Goal: Information Seeking & Learning: Learn about a topic

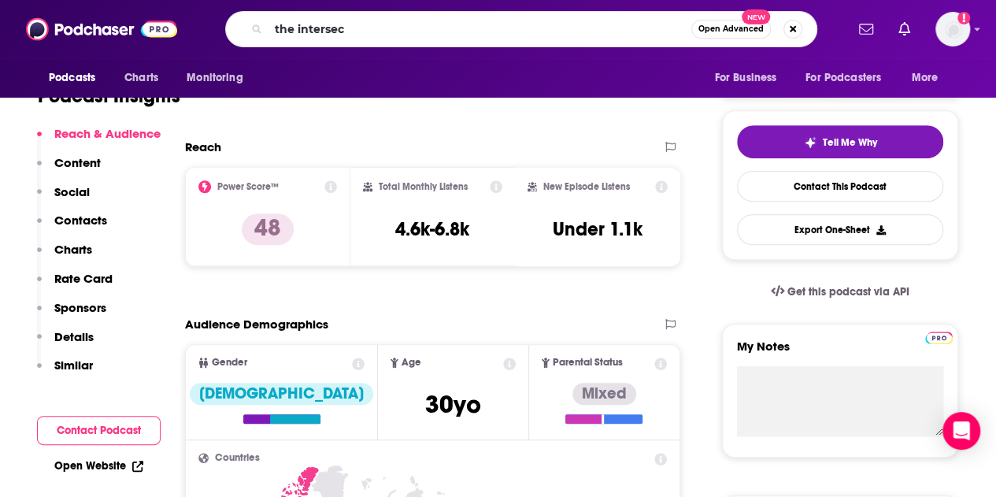
type input "the intersect"
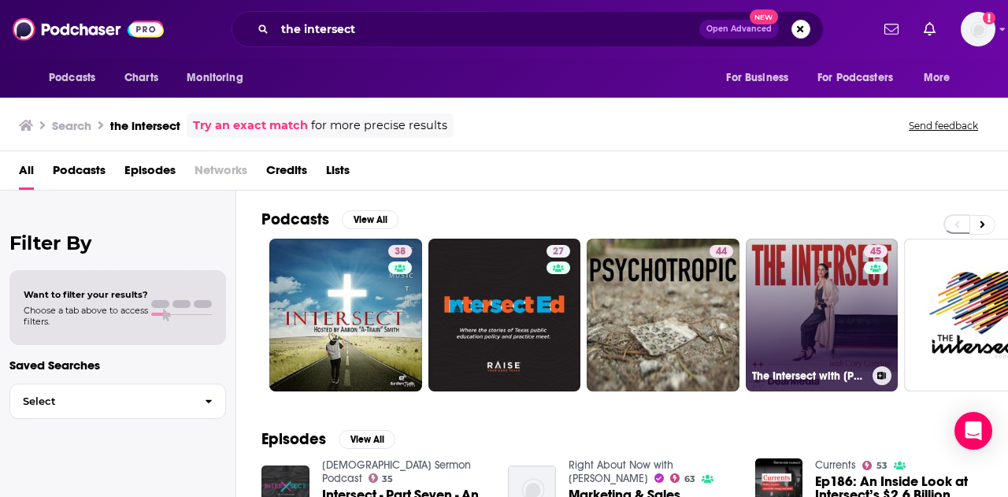
click at [814, 307] on link "45 The Intersect with [PERSON_NAME]" at bounding box center [822, 315] width 153 height 153
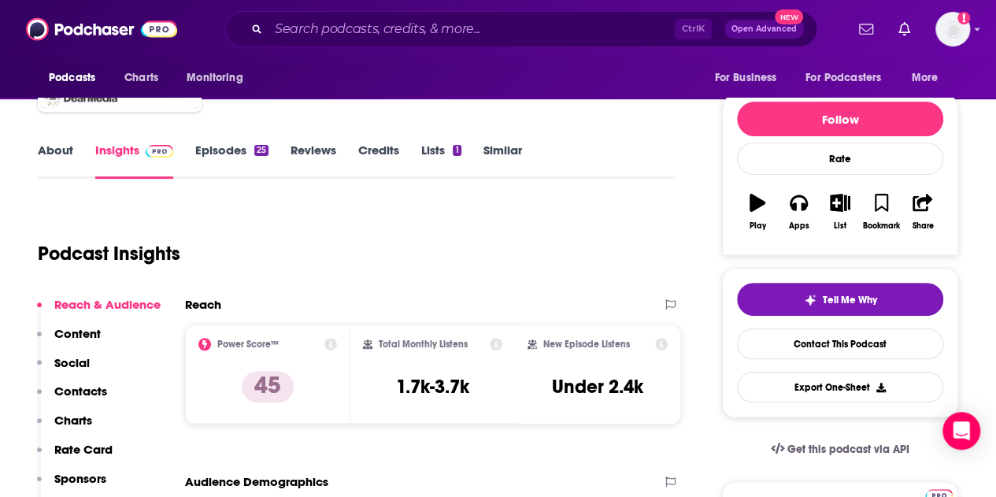
scroll to position [236, 0]
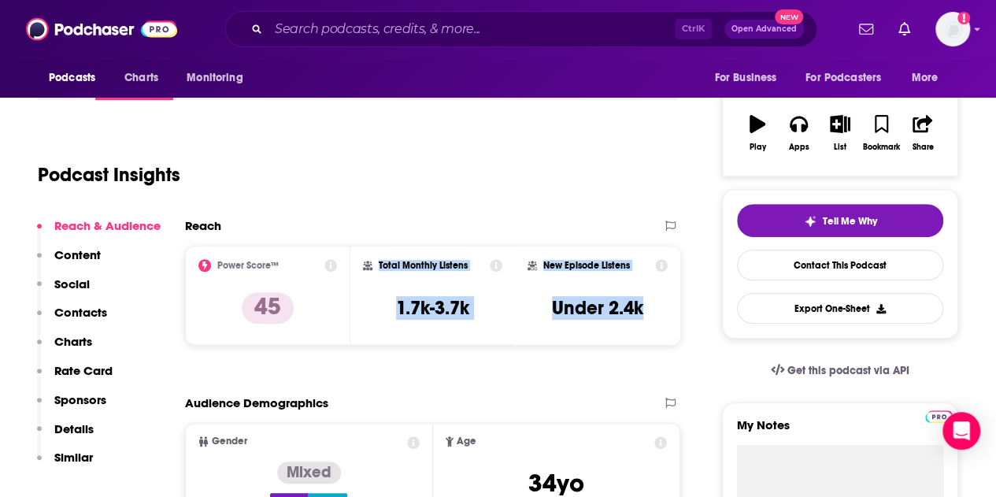
drag, startPoint x: 651, startPoint y: 312, endPoint x: 377, endPoint y: 264, distance: 277.5
click at [377, 264] on div "Power Score™ 45 Total Monthly Listens 1.7k-3.7k New Episode Listens Under 2.4k" at bounding box center [432, 295] width 495 height 99
copy div "Total Monthly Listens 1.7k-3.7k New Episode Listens Under 2.4k"
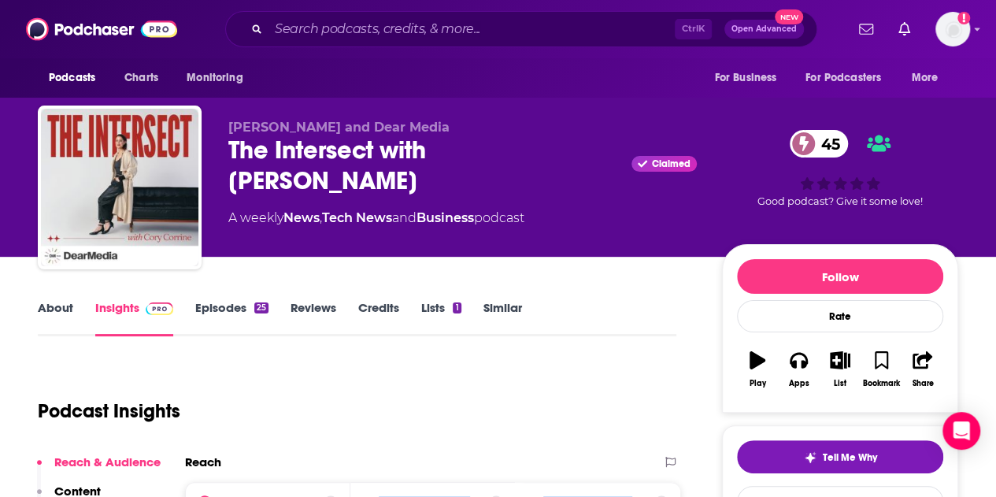
click at [227, 307] on link "Episodes 25" at bounding box center [231, 318] width 73 height 36
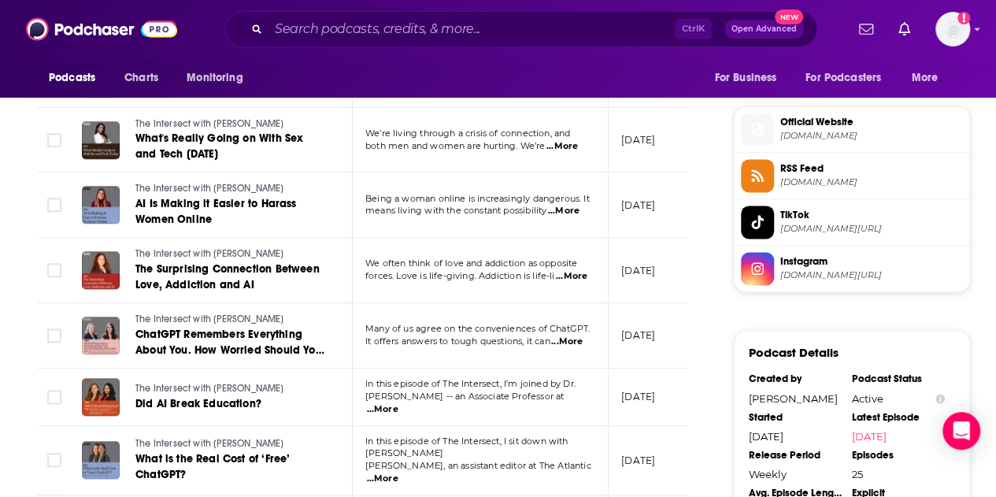
scroll to position [1182, 0]
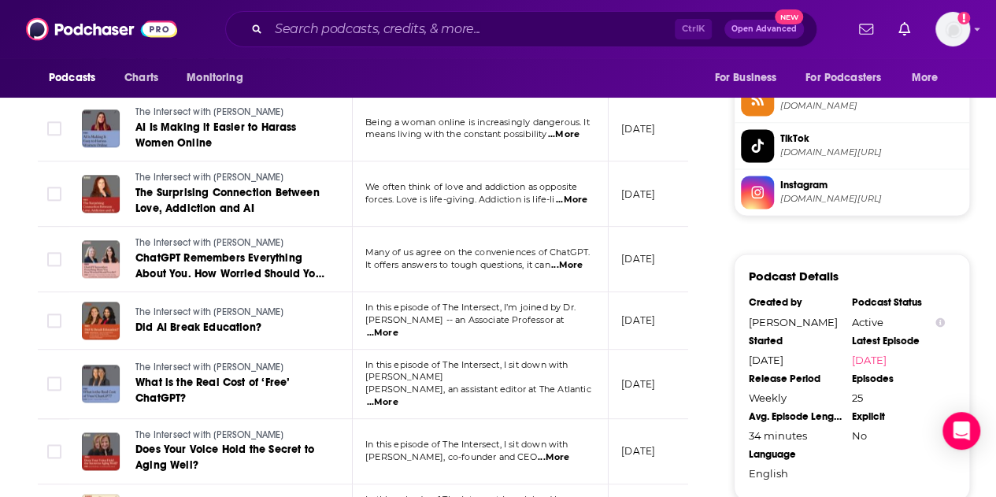
click at [569, 451] on span "...More" at bounding box center [554, 457] width 32 height 13
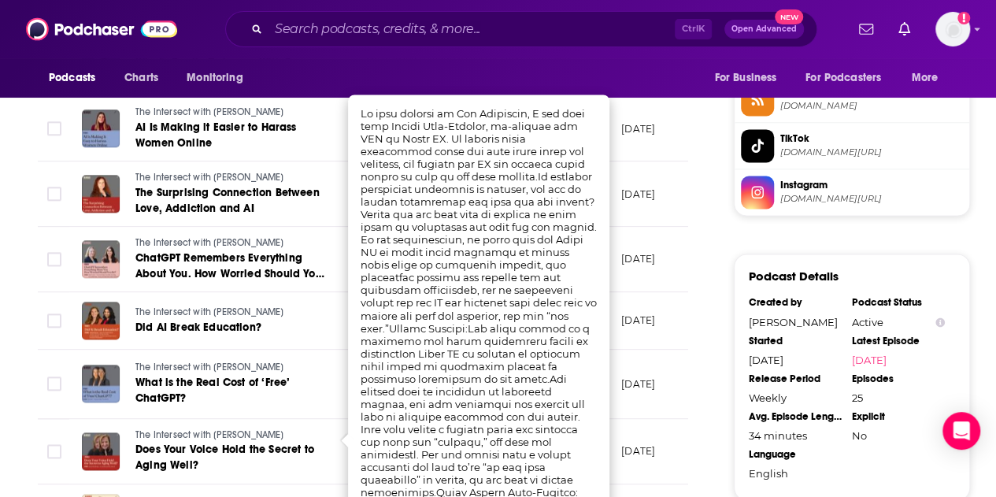
drag, startPoint x: 542, startPoint y: 439, endPoint x: 532, endPoint y: 487, distance: 49.0
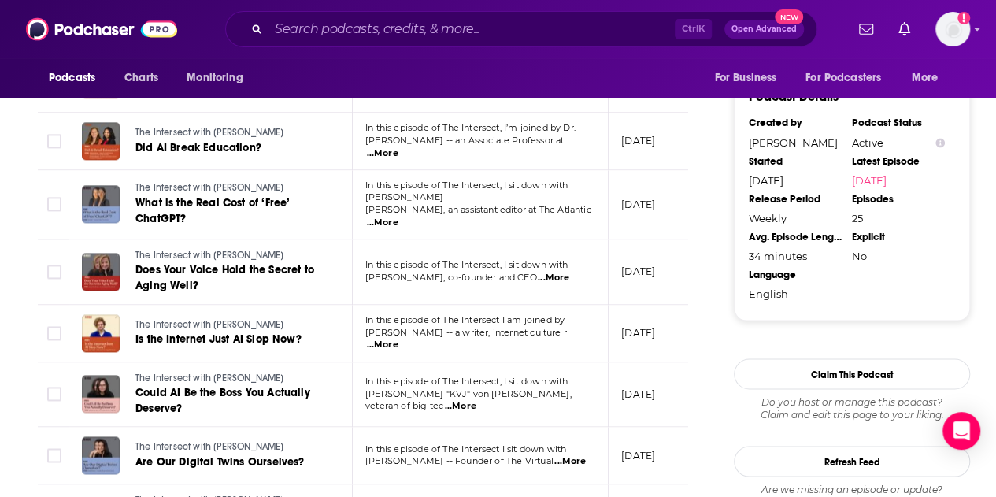
scroll to position [1418, 0]
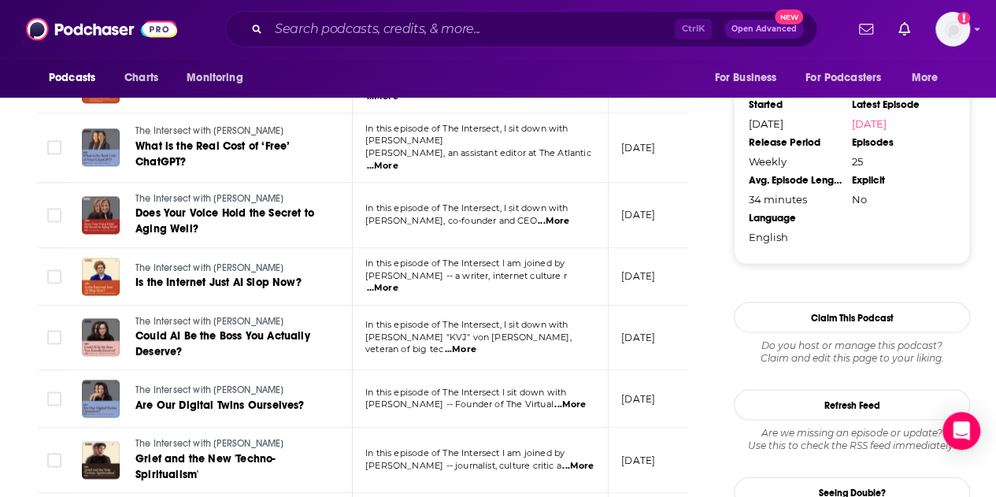
click at [477, 343] on span "...More" at bounding box center [461, 349] width 32 height 13
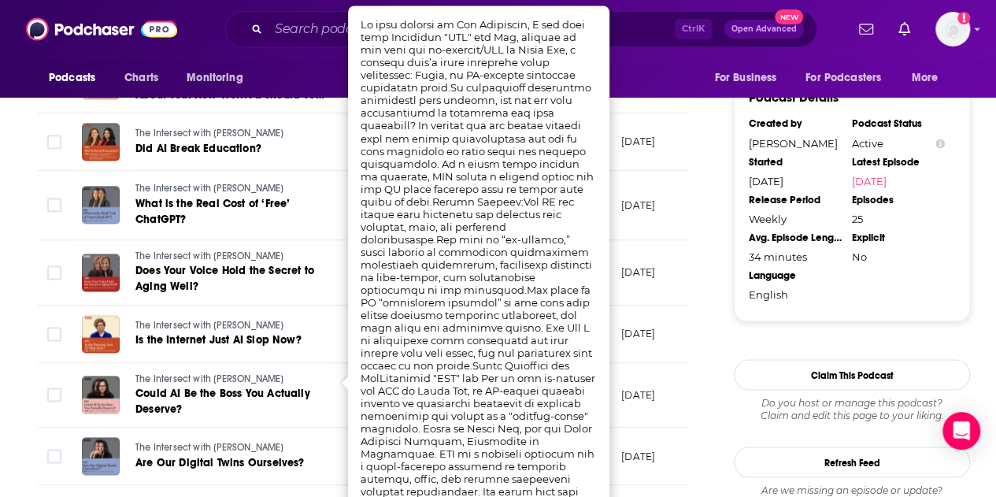
scroll to position [1339, 0]
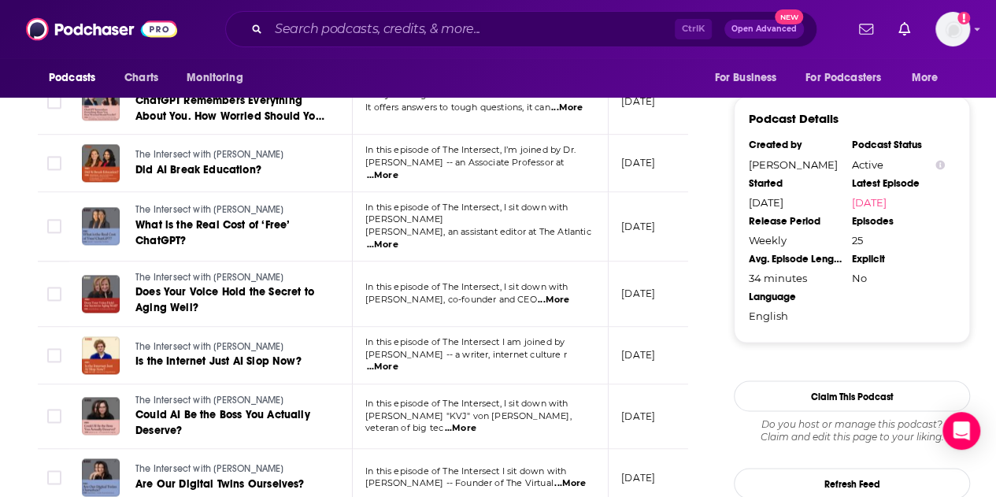
drag, startPoint x: 359, startPoint y: 45, endPoint x: 399, endPoint y: 58, distance: 41.4
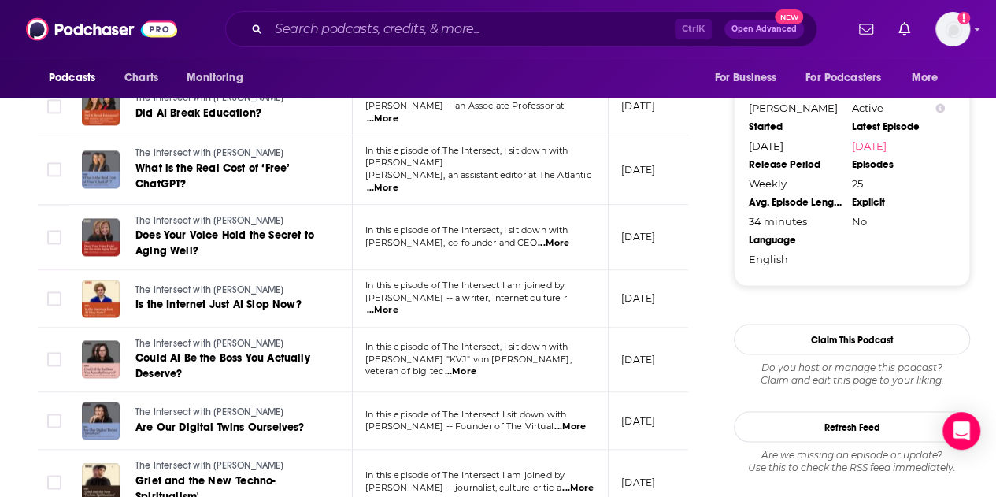
scroll to position [1418, 0]
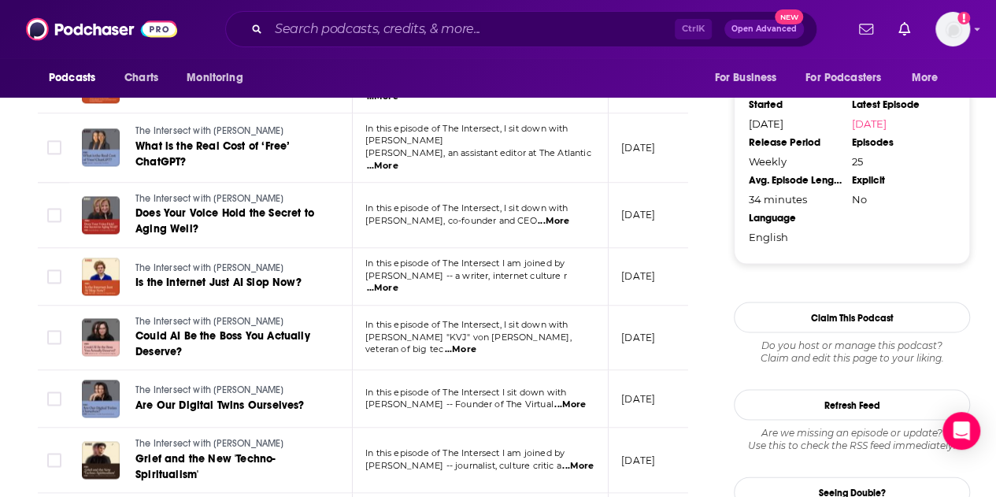
click at [567, 399] on span "...More" at bounding box center [571, 405] width 32 height 13
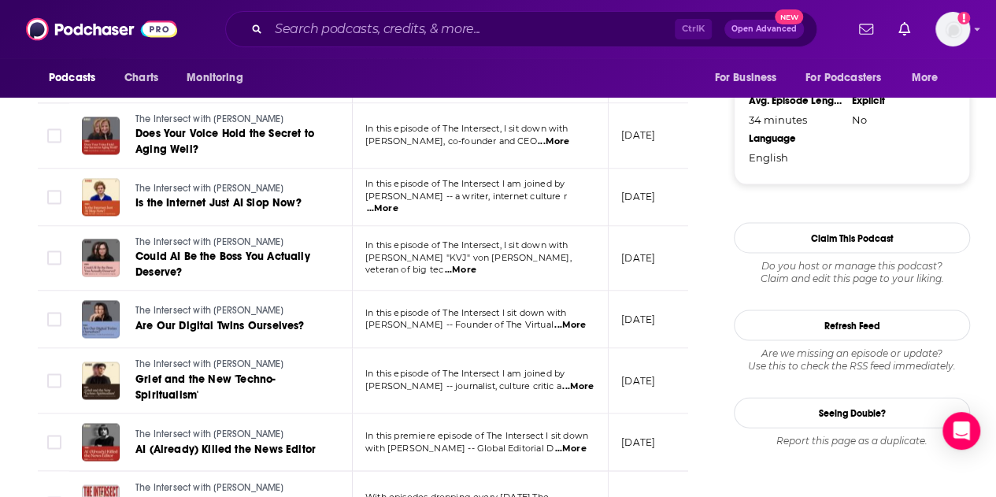
scroll to position [1868, 0]
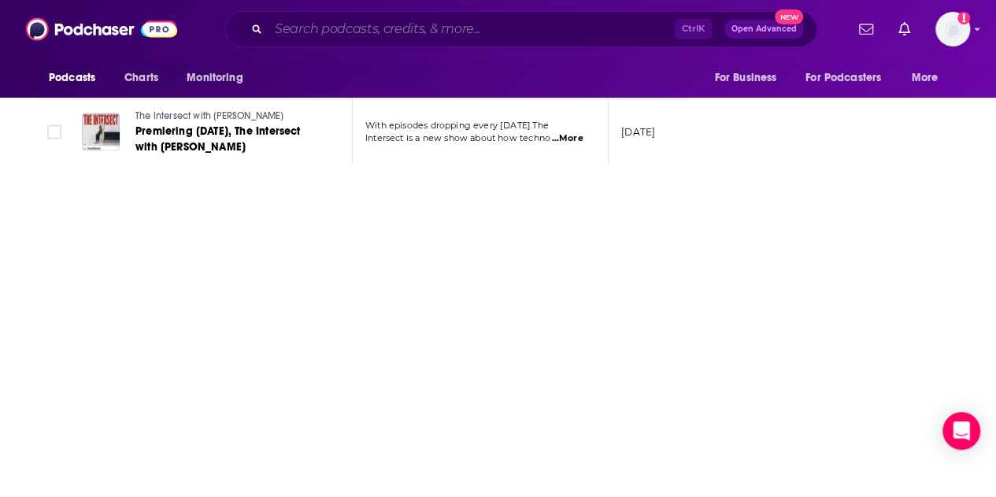
click at [345, 37] on input "Search podcasts, credits, & more..." at bounding box center [472, 29] width 406 height 25
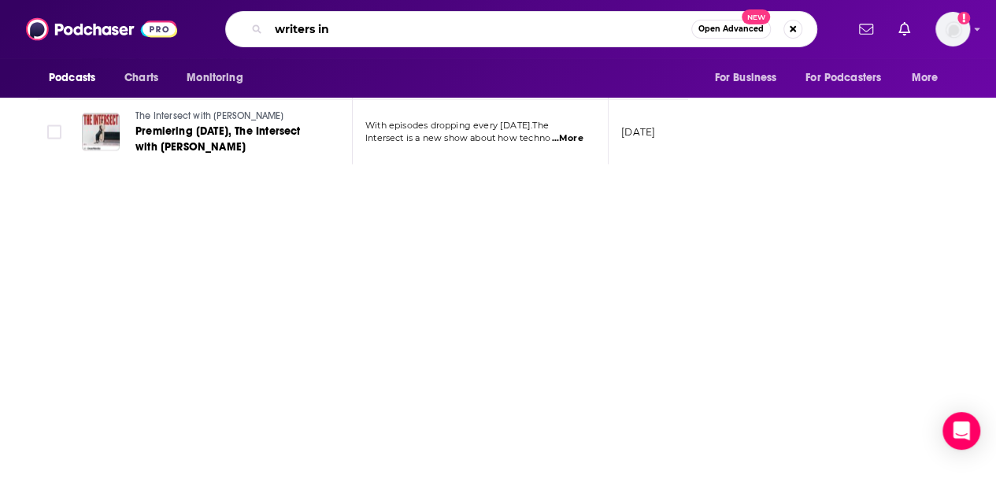
type input "writers ink"
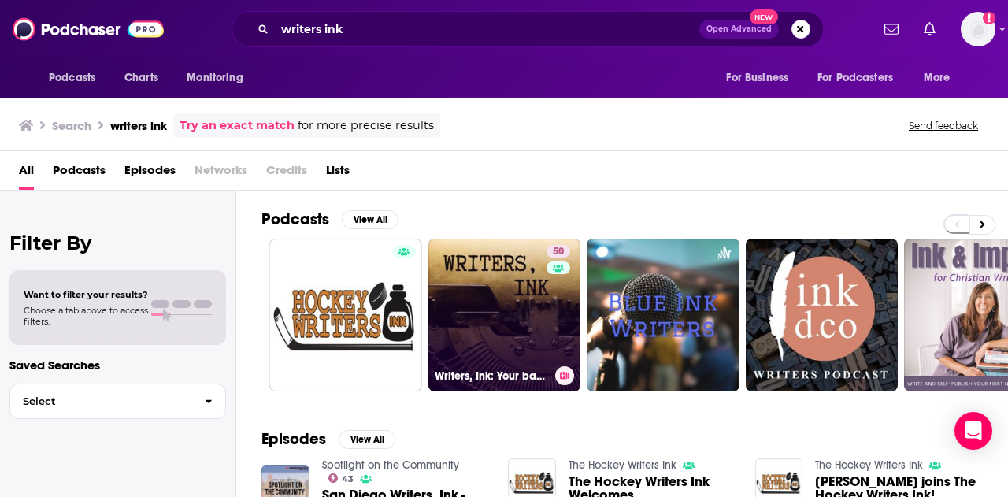
click at [532, 314] on link "50 Writers, Ink: Your backstage pass to the world's most prolific authors" at bounding box center [504, 315] width 153 height 153
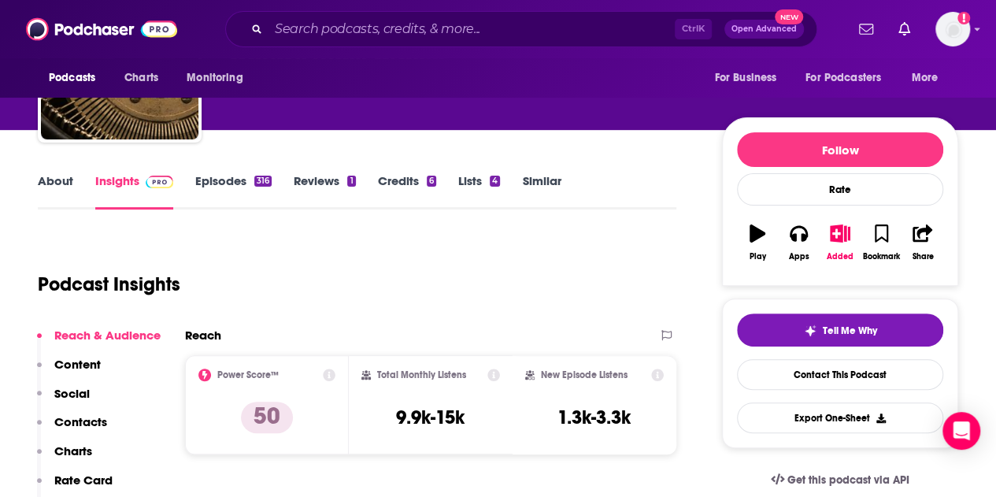
scroll to position [158, 0]
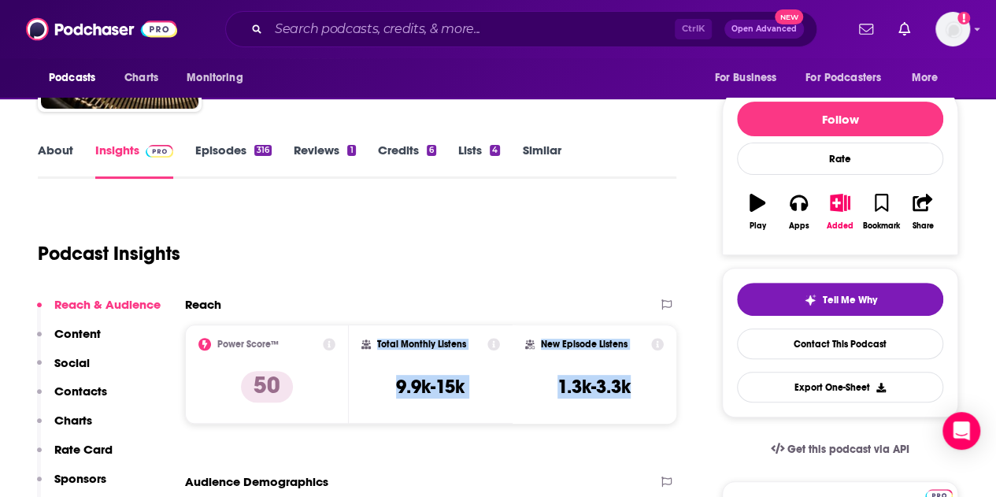
drag, startPoint x: 631, startPoint y: 391, endPoint x: 362, endPoint y: 347, distance: 272.2
click at [359, 346] on div "Power Score™ 50 Total Monthly Listens 9.9k-15k New Episode Listens 1.3k-3.3k" at bounding box center [431, 374] width 492 height 99
copy div "Total Monthly Listens 9.9k-15k New Episode Listens 1.3k-3.3k"
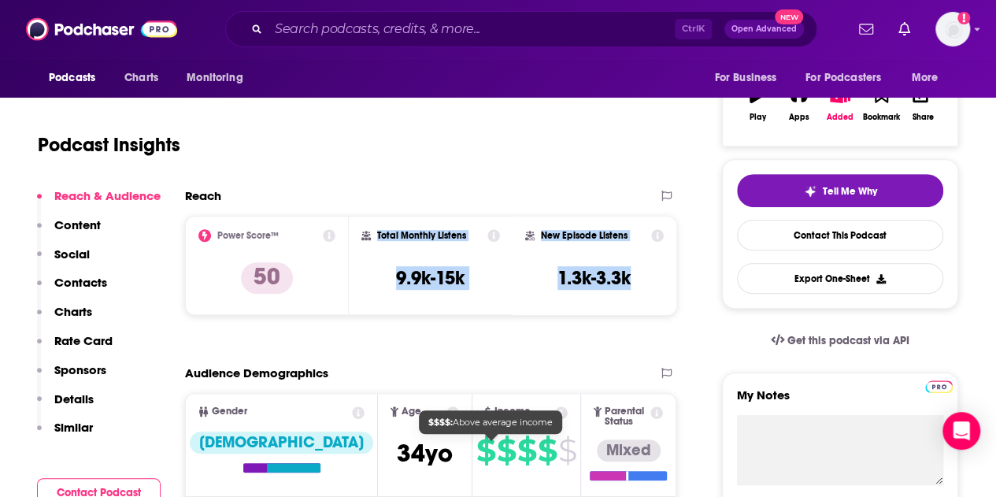
scroll to position [236, 0]
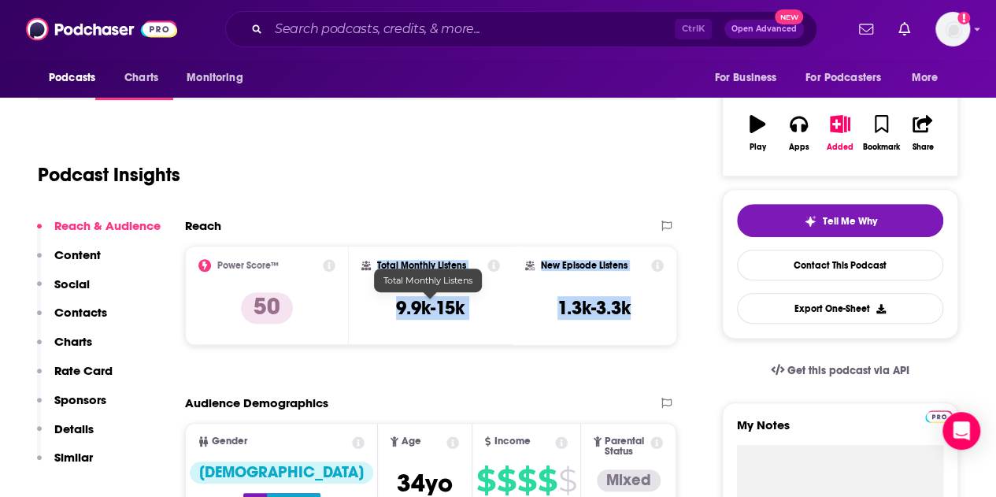
copy div "Total Monthly Listens 9.9k-15k New Episode Listens 1.3k-3.3k"
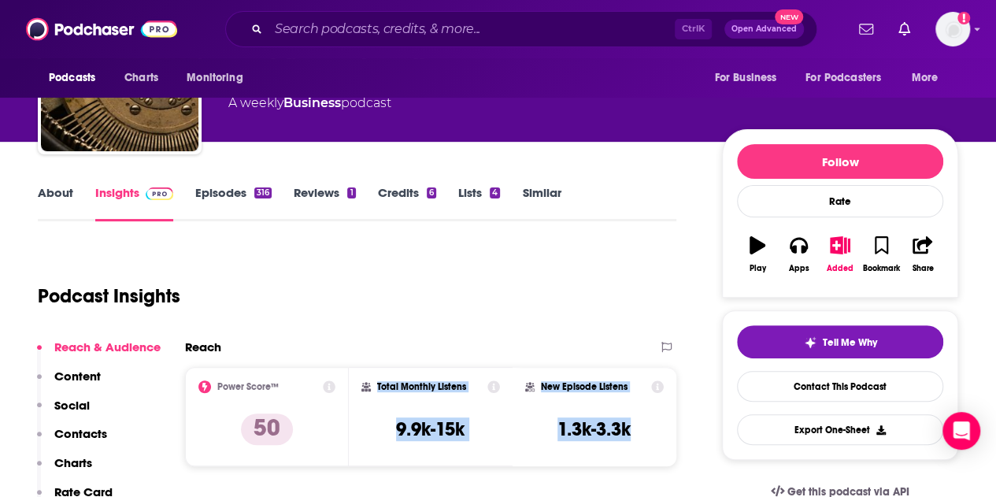
scroll to position [79, 0]
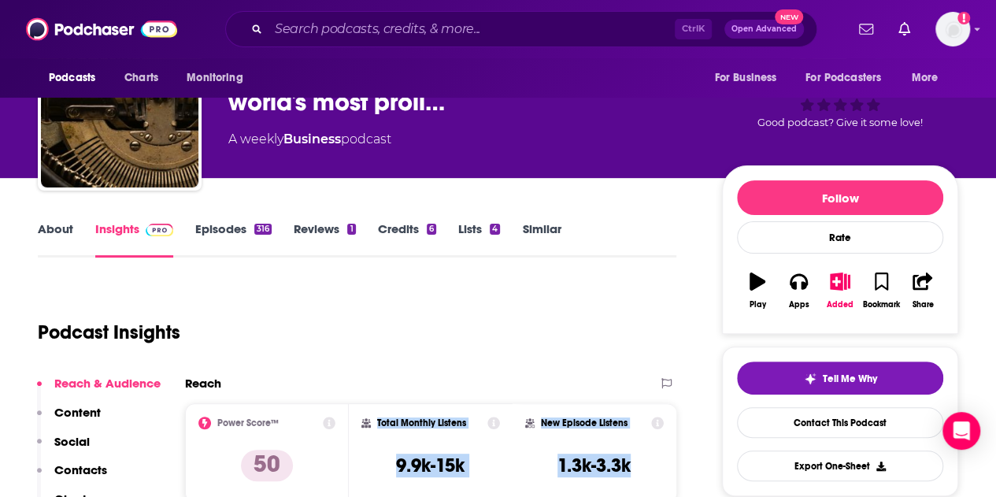
click at [217, 230] on link "Episodes 316" at bounding box center [233, 239] width 76 height 36
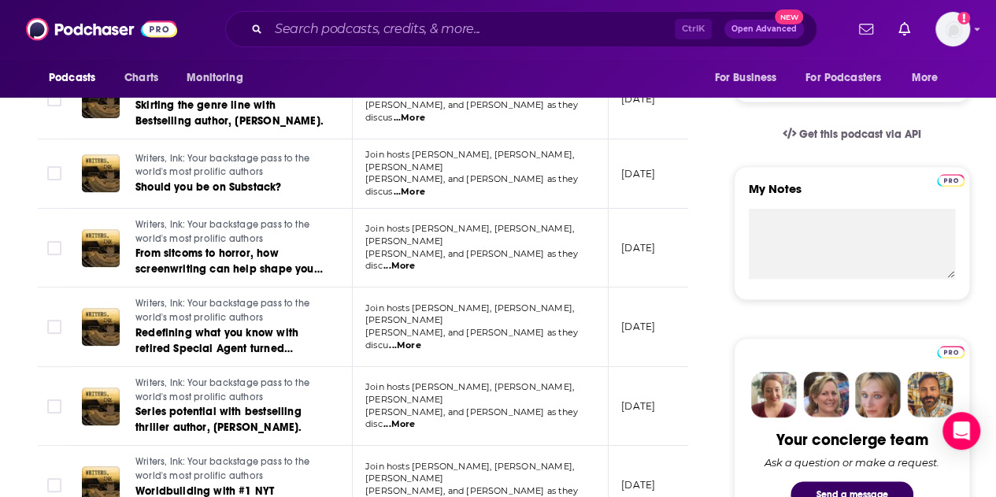
scroll to position [630, 0]
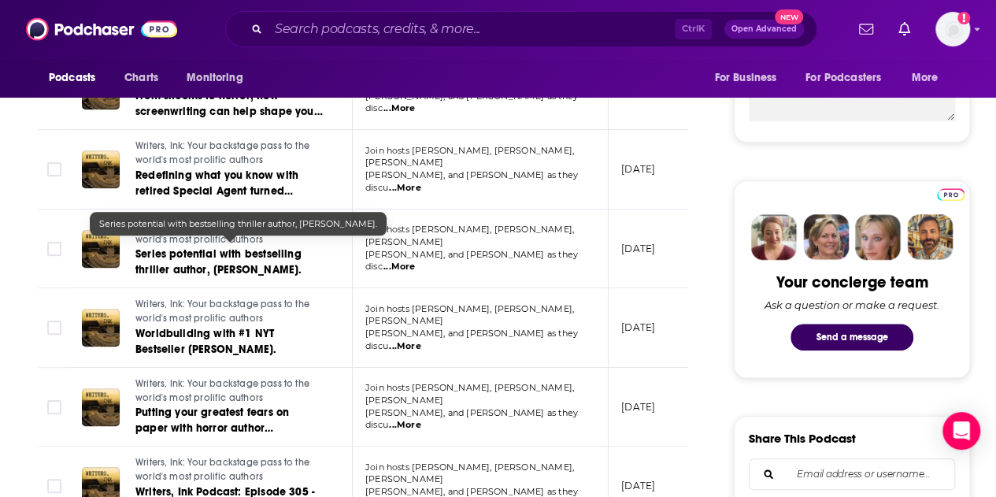
click at [245, 247] on span "Series potential with bestselling thriller author, [PERSON_NAME]." at bounding box center [218, 261] width 166 height 29
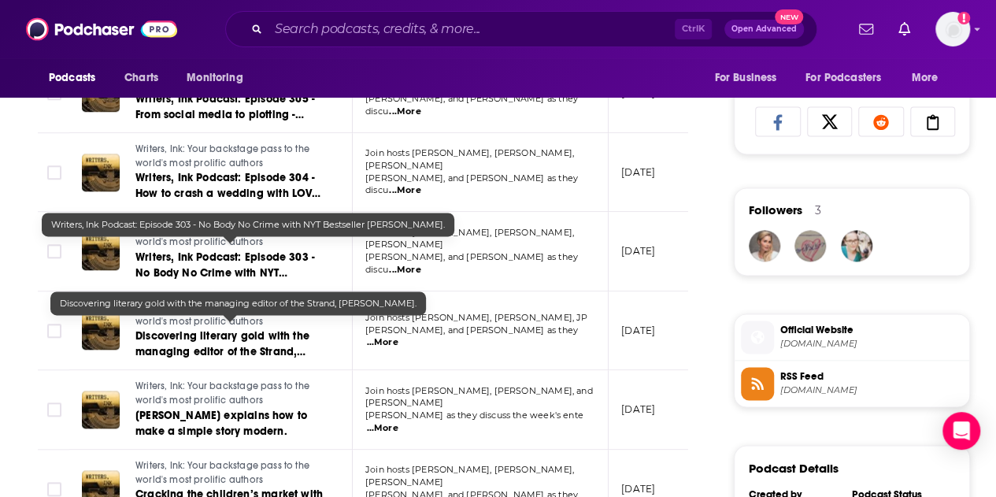
scroll to position [1024, 0]
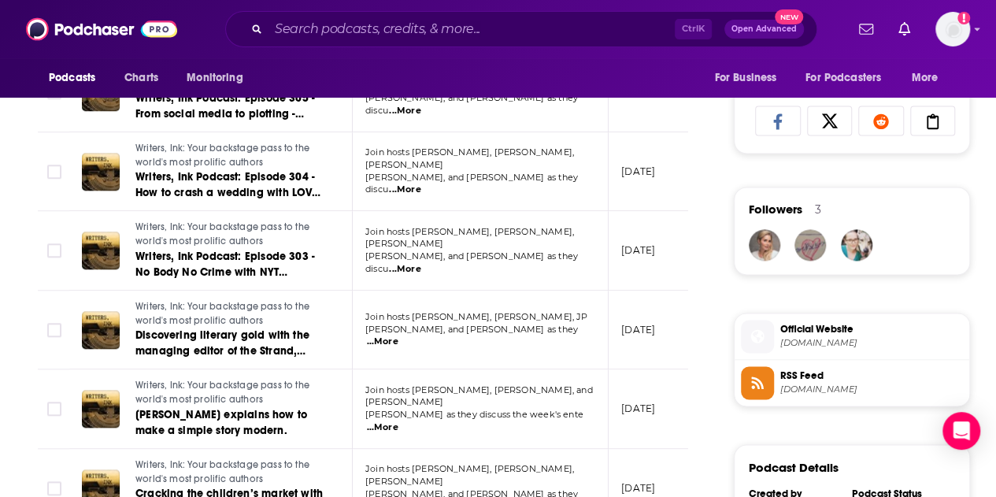
click at [399, 336] on span "...More" at bounding box center [383, 342] width 32 height 13
